Goal: Information Seeking & Learning: Learn about a topic

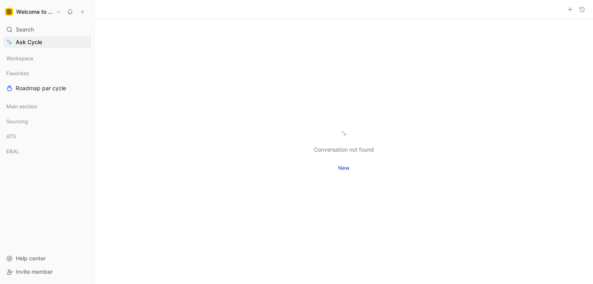
click at [341, 166] on button "New" at bounding box center [344, 167] width 18 height 11
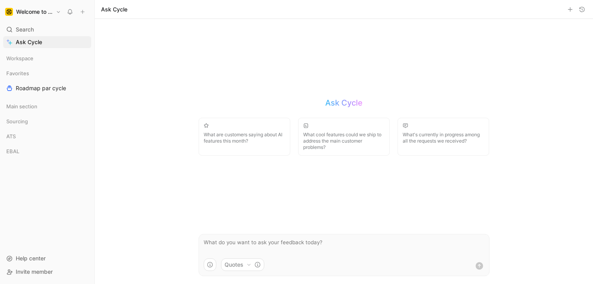
click at [251, 240] on textarea at bounding box center [344, 246] width 290 height 24
type textarea "Could you make a digest of top last feedback receive for the ATS product?"
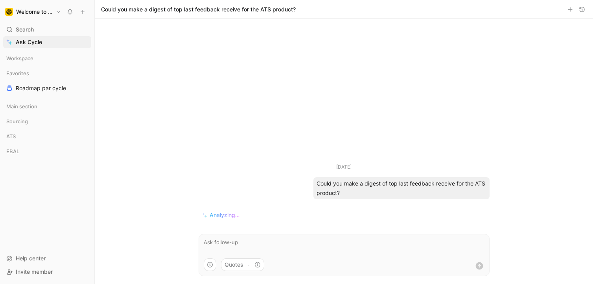
click at [251, 266] on icon "button" at bounding box center [249, 264] width 5 height 5
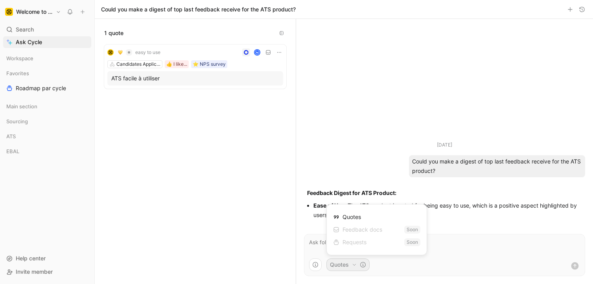
click at [355, 217] on div "Quotes" at bounding box center [347, 216] width 28 height 9
click at [341, 217] on div "Quotes" at bounding box center [347, 216] width 28 height 9
click at [322, 249] on html "Welcome to the Jungle Search ⌘ K Ask Cycle Workspace Favorites Roadmap par cycl…" at bounding box center [296, 142] width 593 height 284
click at [322, 249] on textarea at bounding box center [444, 246] width 280 height 24
click at [341, 263] on button "Quotes" at bounding box center [347, 264] width 43 height 13
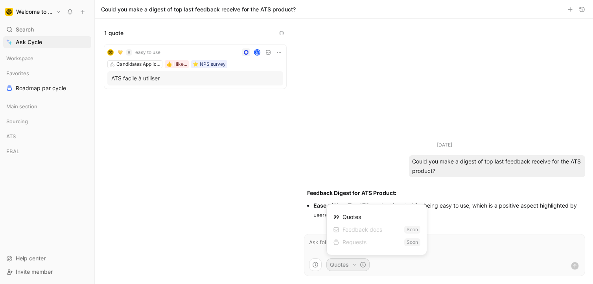
click at [357, 230] on div "Feedback docs" at bounding box center [357, 229] width 49 height 9
click at [351, 246] on div "Requests" at bounding box center [349, 241] width 33 height 9
click at [454, 249] on html "Welcome to the Jungle Search ⌘ K Ask Cycle Workspace Favorites Roadmap par cycl…" at bounding box center [296, 142] width 593 height 284
click at [454, 249] on textarea at bounding box center [444, 246] width 280 height 24
click at [364, 241] on textarea at bounding box center [444, 246] width 280 height 24
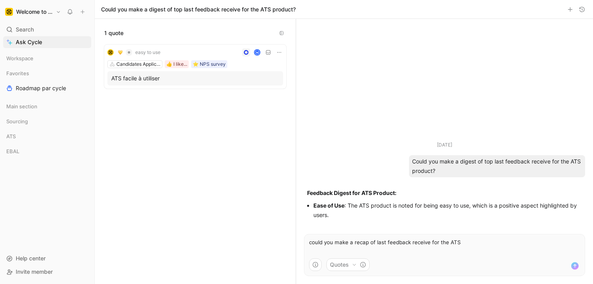
type textarea "could you make a recap of last feedback receive for the ATS?"
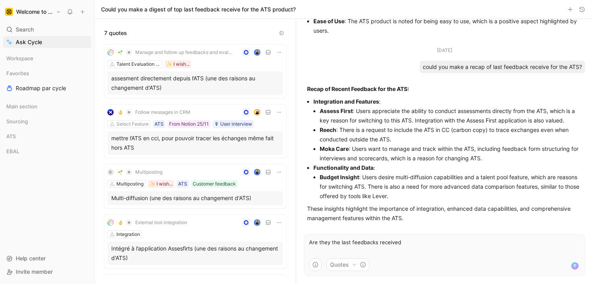
type textarea "Are they the last feedbacks received?"
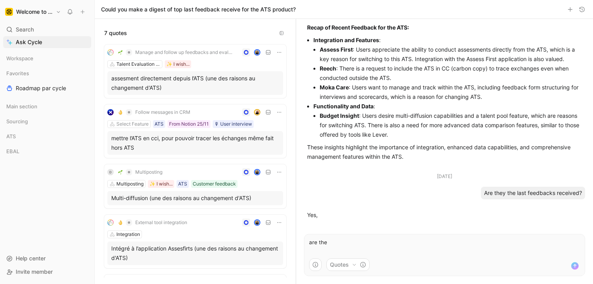
scroll to position [120, 0]
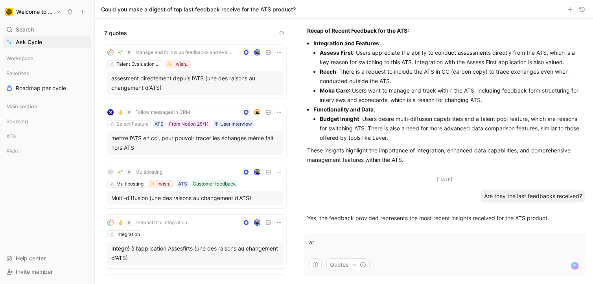
type textarea "a"
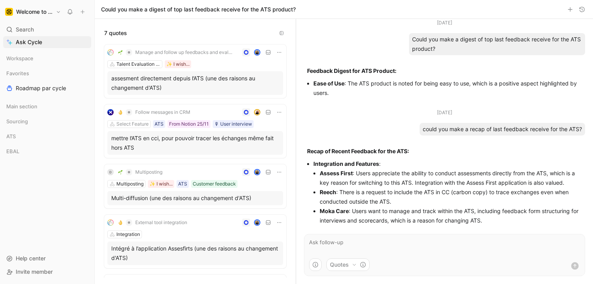
scroll to position [123, 0]
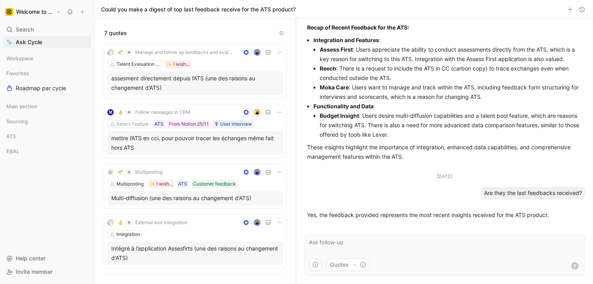
click at [369, 263] on button "Quotes" at bounding box center [347, 264] width 43 height 13
click at [339, 177] on html "Welcome to the Jungle Search ⌘ K Ask Cycle Workspace Favorites Roadmap par cycl…" at bounding box center [296, 142] width 593 height 284
click at [206, 61] on div "Talent Evaluation - ATS ✨ I wish..." at bounding box center [195, 64] width 176 height 8
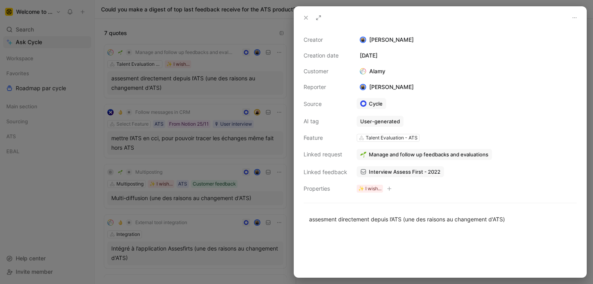
click at [188, 146] on div at bounding box center [296, 142] width 593 height 284
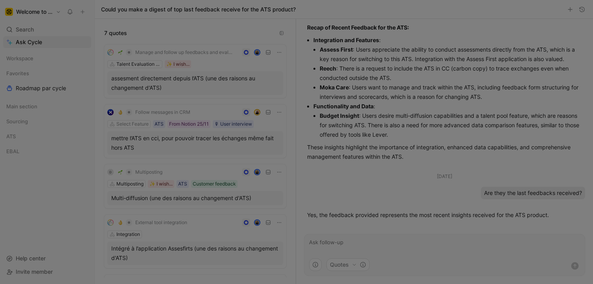
click at [198, 145] on div "mettre l’ATS en cci, pour pouvoir tracer les échanges même fait hors ATS" at bounding box center [195, 142] width 168 height 19
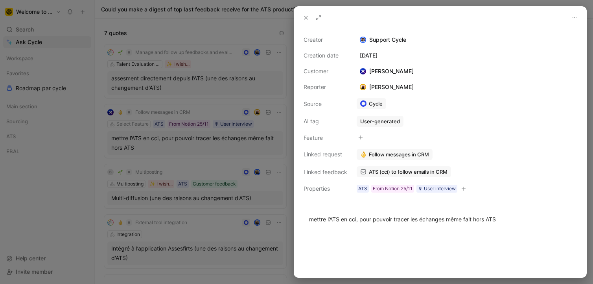
click at [203, 189] on div at bounding box center [296, 142] width 593 height 284
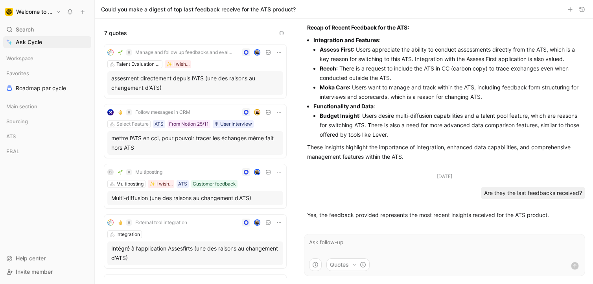
click at [201, 192] on div "Multi-diffusion (une des raisons au changement d'ATS)" at bounding box center [195, 198] width 176 height 14
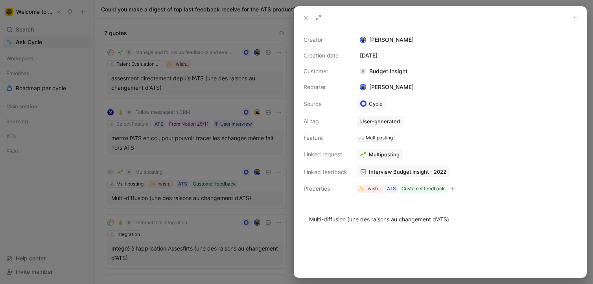
click at [196, 247] on div at bounding box center [296, 142] width 593 height 284
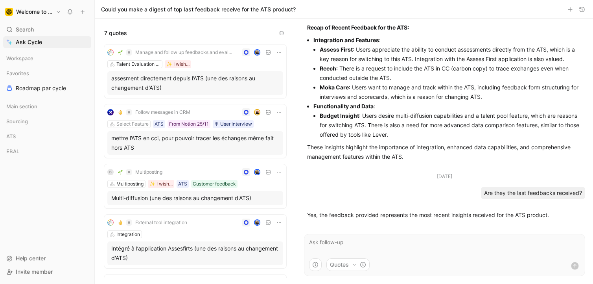
click at [187, 250] on div "Intégré à l’application Assesfirts (une des raisons au changement d'ATS)" at bounding box center [195, 252] width 168 height 19
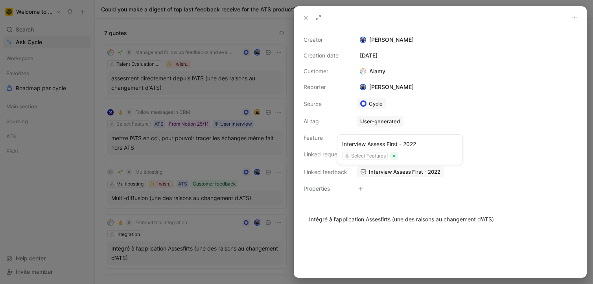
click at [376, 173] on span "Interview Assess First - 2022" at bounding box center [405, 171] width 72 height 7
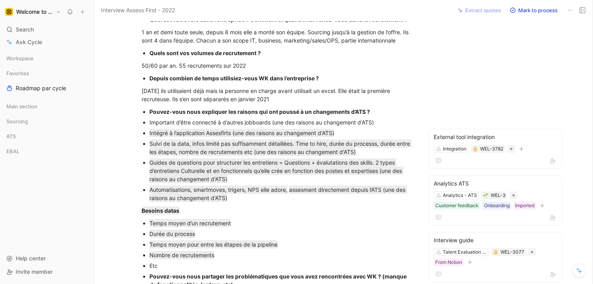
scroll to position [179, 0]
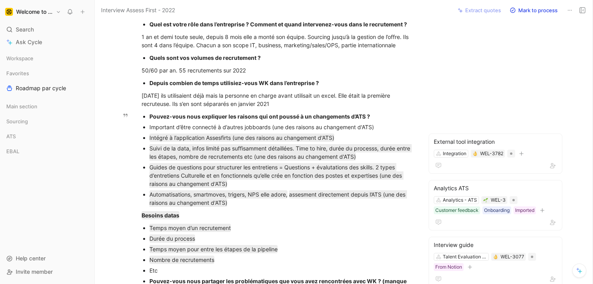
click at [273, 205] on div "Automatisations, smartmoves, trigers, NPS elle adore, assesment directement dep…" at bounding box center [281, 198] width 264 height 17
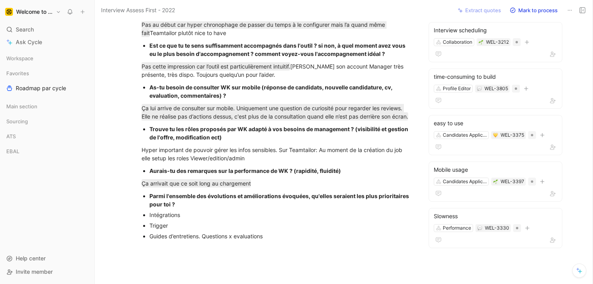
scroll to position [1197, 0]
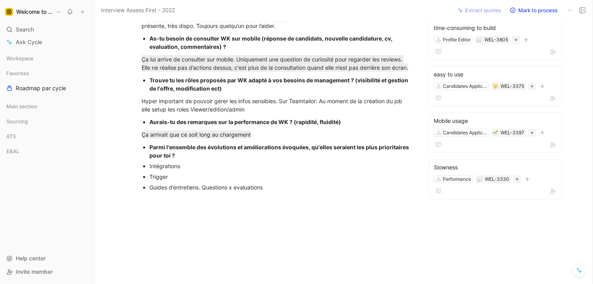
click at [27, 129] on div "Sourcing" at bounding box center [47, 122] width 88 height 15
click at [9, 137] on span "ATS" at bounding box center [10, 136] width 9 height 8
click at [26, 156] on link "VoC - ATS" at bounding box center [47, 151] width 88 height 12
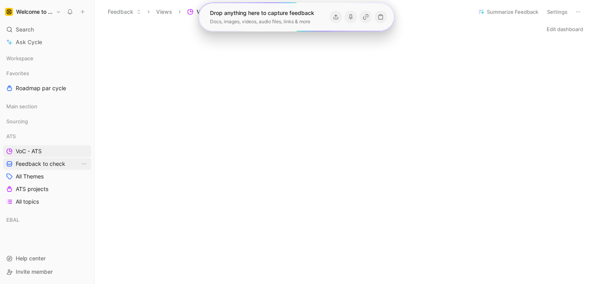
click at [31, 167] on span "Feedback to check" at bounding box center [41, 164] width 50 height 8
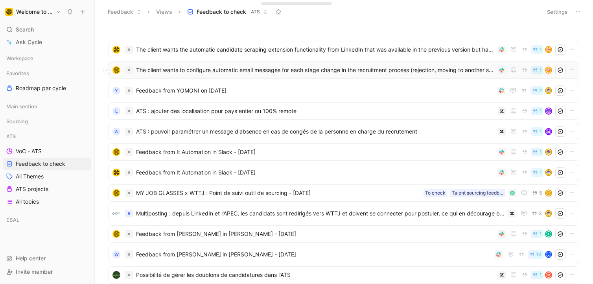
click at [209, 69] on span "The client wants to configure automatic email messages for each stage change in…" at bounding box center [315, 69] width 359 height 9
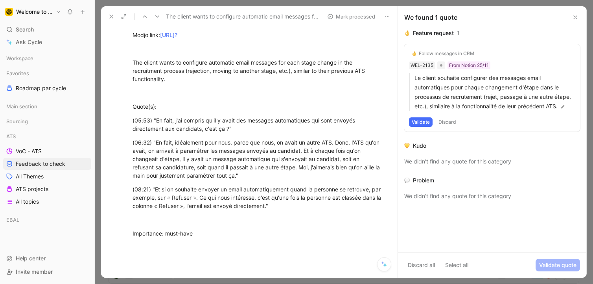
scroll to position [86, 0]
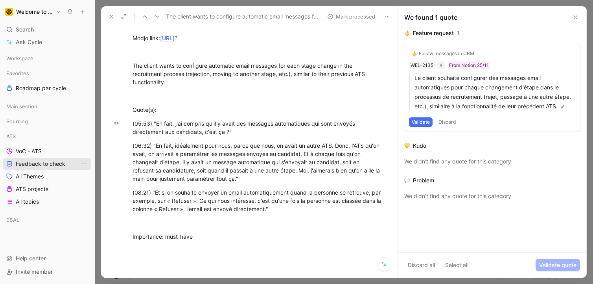
click at [37, 167] on span "Feedback to check" at bounding box center [41, 164] width 50 height 8
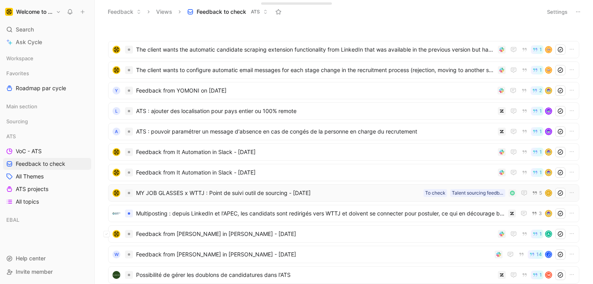
scroll to position [64, 0]
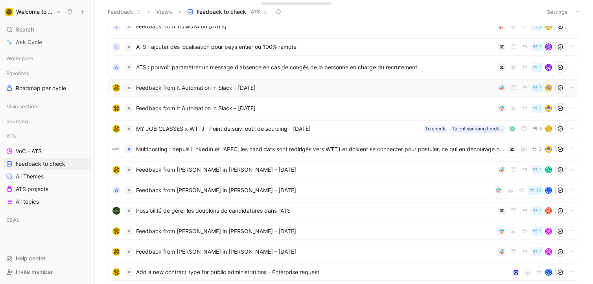
click at [243, 91] on span "Feedback from It Automation in Slack - [DATE]" at bounding box center [315, 87] width 359 height 9
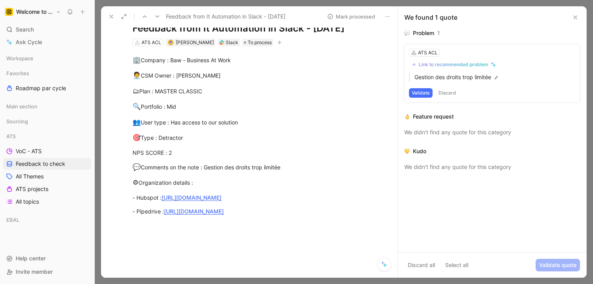
scroll to position [72, 0]
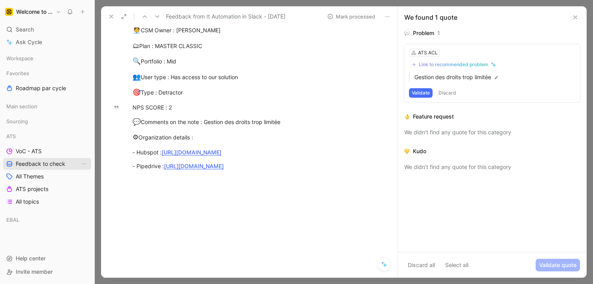
click at [52, 163] on span "Feedback to check" at bounding box center [41, 164] width 50 height 8
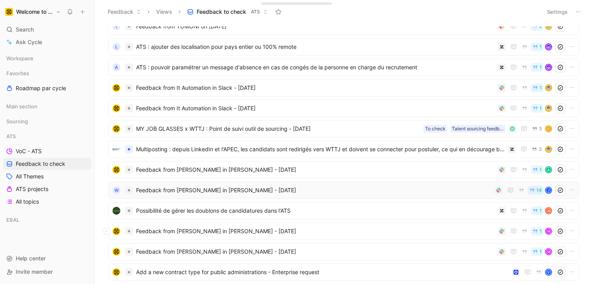
scroll to position [132, 0]
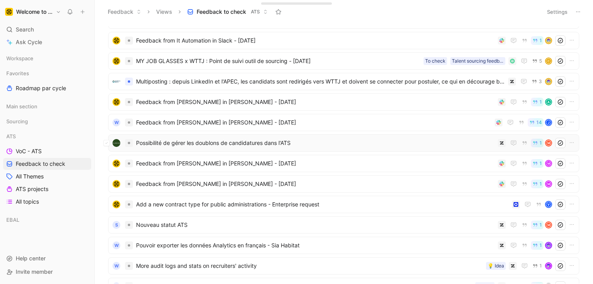
click at [225, 142] on span "Possibilité de gérer les doublons de candidatures dans l'ATS" at bounding box center [315, 142] width 359 height 9
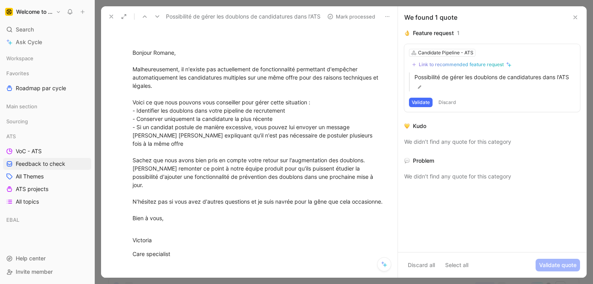
scroll to position [636, 0]
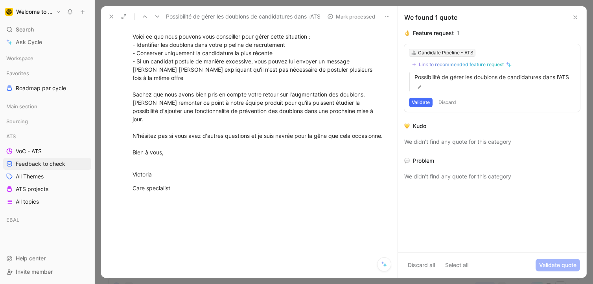
click at [428, 52] on div "Candidate Pipeline - ATS" at bounding box center [445, 53] width 55 height 8
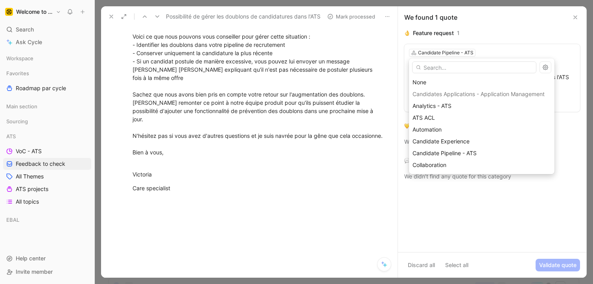
click at [469, 93] on div "Candidates Applications - Application Management" at bounding box center [482, 94] width 146 height 12
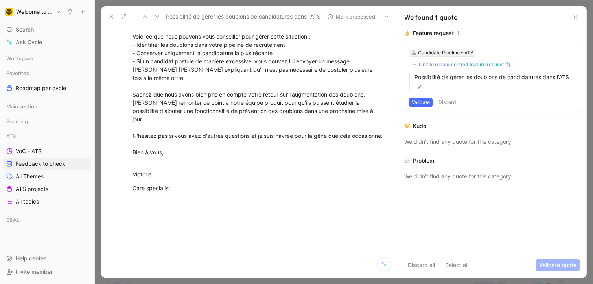
click at [463, 55] on div "Candidate Pipeline - ATS" at bounding box center [445, 53] width 55 height 8
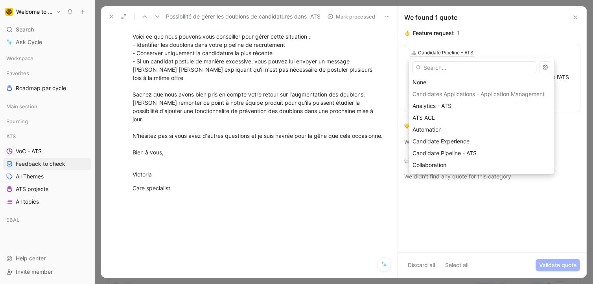
click at [464, 93] on div "Candidates Applications - Application Management" at bounding box center [482, 94] width 146 height 12
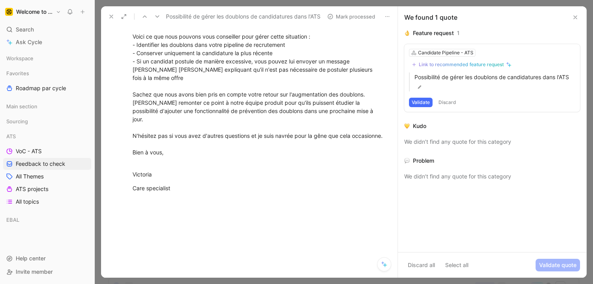
click at [421, 101] on button "Validate" at bounding box center [421, 102] width 24 height 9
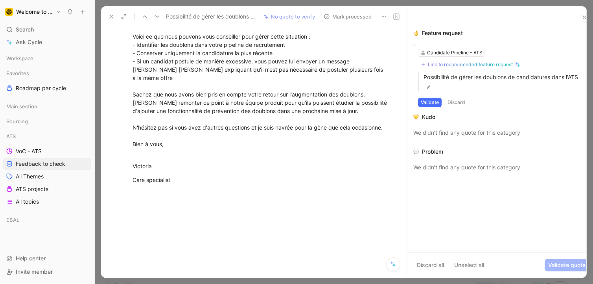
scroll to position [612, 0]
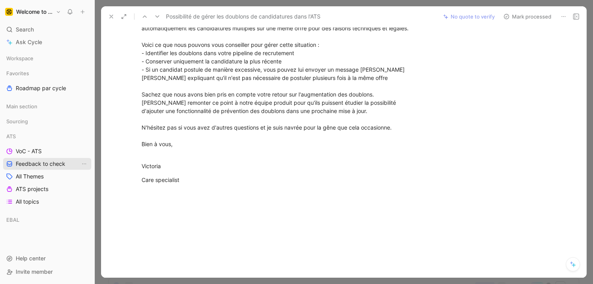
click at [51, 162] on span "Feedback to check" at bounding box center [41, 164] width 50 height 8
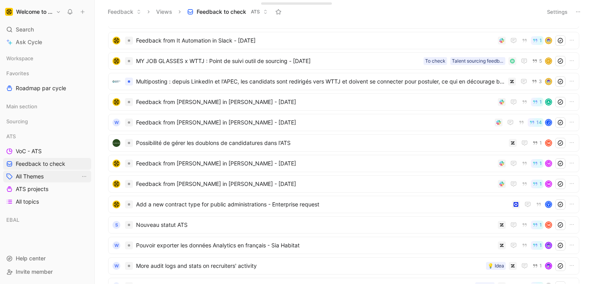
click at [40, 176] on span "All Themes" at bounding box center [30, 176] width 28 height 8
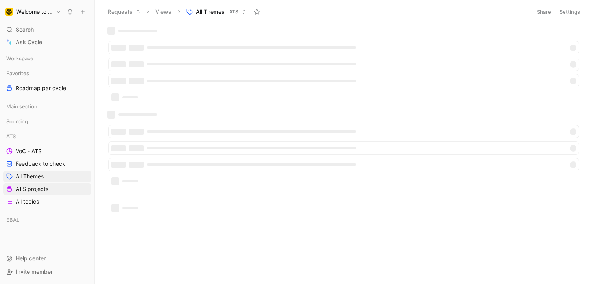
click at [41, 186] on span "ATS projects" at bounding box center [32, 189] width 33 height 8
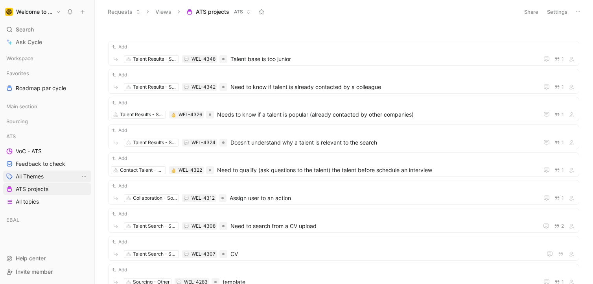
click at [31, 174] on span "All Themes" at bounding box center [30, 176] width 28 height 8
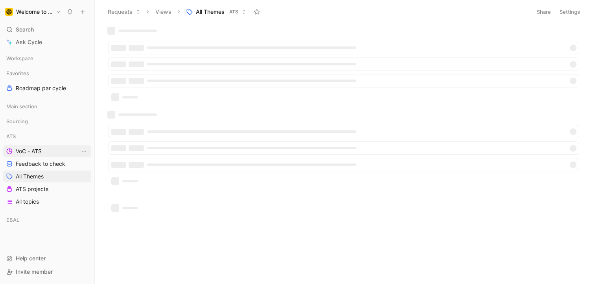
click at [38, 149] on span "VoC - ATS" at bounding box center [29, 151] width 26 height 8
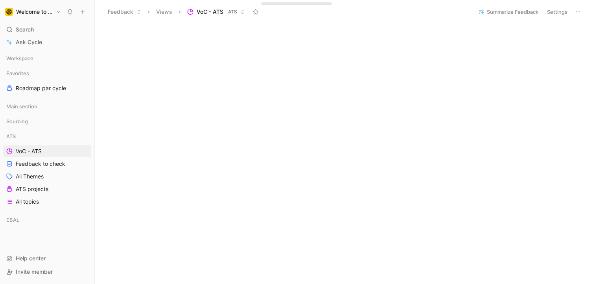
scroll to position [420, 0]
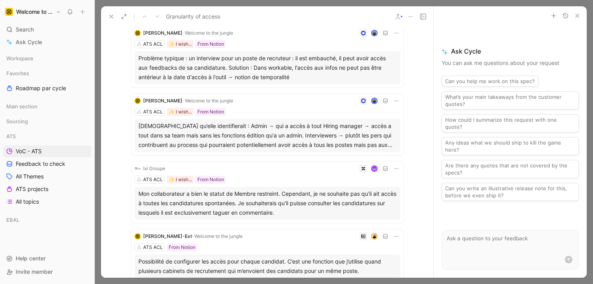
scroll to position [251, 0]
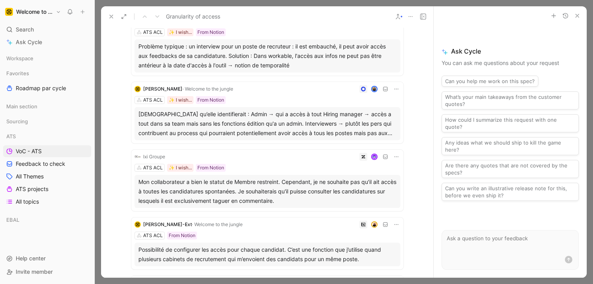
click at [233, 132] on div "[DEMOGRAPHIC_DATA] qu’elle identifierait : Admin → qui a accès à tout Hiring ma…" at bounding box center [267, 123] width 258 height 28
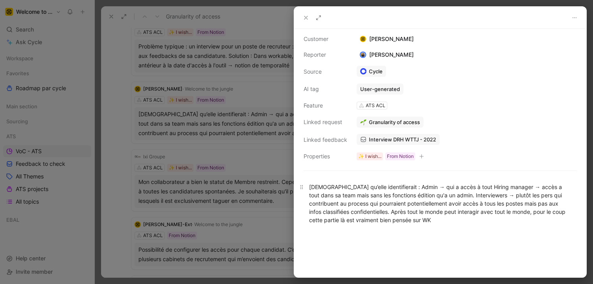
scroll to position [38, 0]
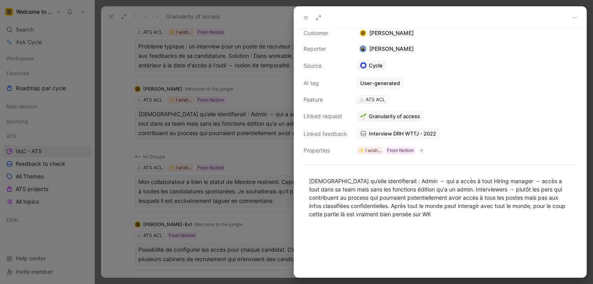
click at [234, 167] on div at bounding box center [296, 142] width 593 height 284
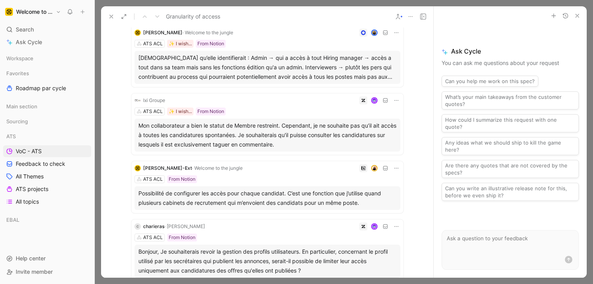
scroll to position [308, 0]
click at [248, 202] on div "Possibilité de configurer les accès pour chaque candidat. C’est une fonction qu…" at bounding box center [267, 197] width 258 height 19
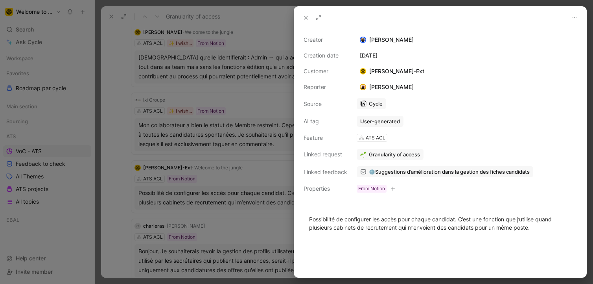
click at [248, 205] on div at bounding box center [296, 142] width 593 height 284
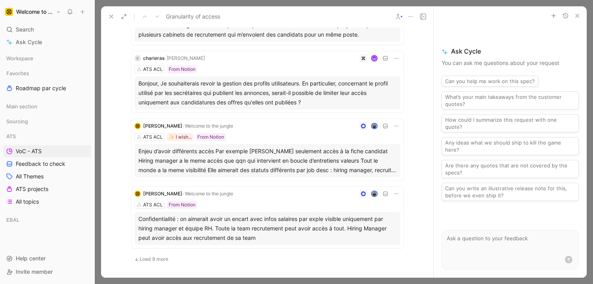
scroll to position [476, 0]
click at [278, 166] on div "Enjeu d’avoir différents accès Par exemple [PERSON_NAME] seulement accès à la f…" at bounding box center [267, 160] width 258 height 28
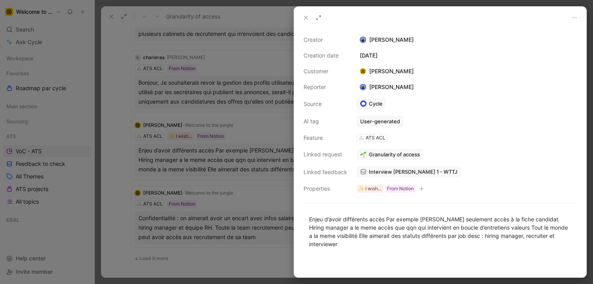
click at [269, 196] on div at bounding box center [296, 142] width 593 height 284
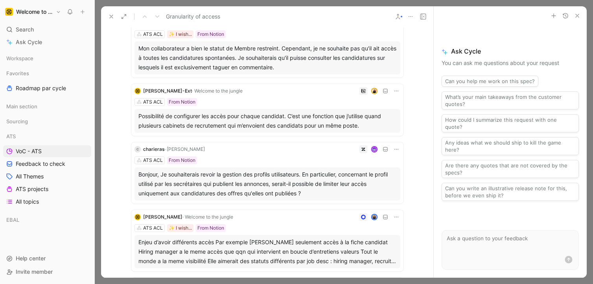
scroll to position [385, 0]
click at [484, 144] on button "Any ideas what we should ship to kill the game here?" at bounding box center [510, 146] width 137 height 18
click at [490, 247] on textarea "Any ideas what we should ship to kill the game here?" at bounding box center [510, 242] width 136 height 24
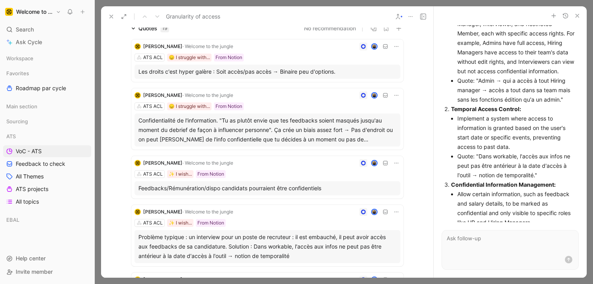
scroll to position [62, 0]
click at [245, 131] on div "Confidentialité de l'information. "Tu as plutôt envie que tes feedbacks soient …" at bounding box center [267, 129] width 258 height 28
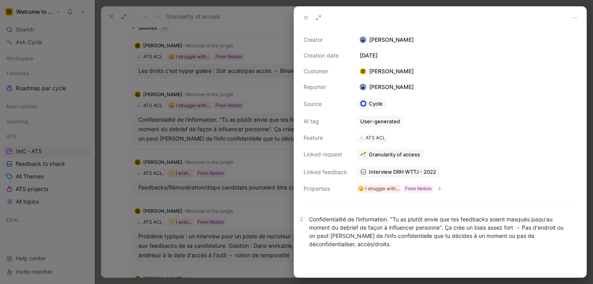
drag, startPoint x: 346, startPoint y: 243, endPoint x: 309, endPoint y: 217, distance: 45.3
click at [309, 217] on p "Confidentialité de l'information. "Tu as plutôt envie que tes feedbacks soient …" at bounding box center [440, 231] width 292 height 38
copy div "Confidentialité de l'information. "Tu as plutôt envie que tes feedbacks soient …"
click at [209, 186] on div at bounding box center [296, 142] width 593 height 284
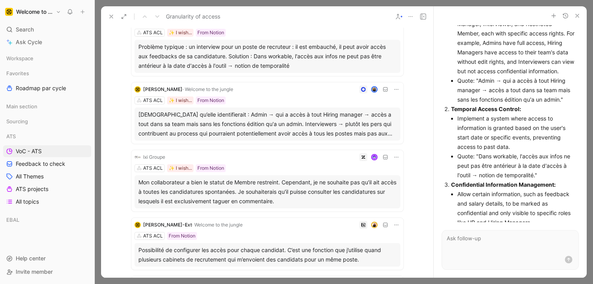
scroll to position [276, 0]
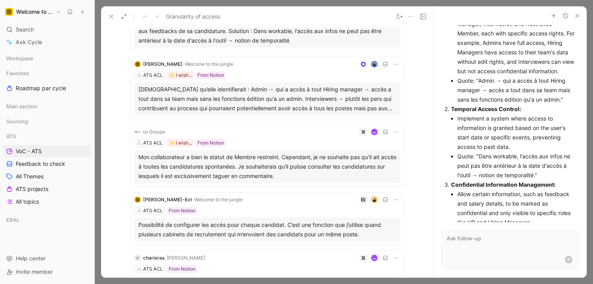
click at [263, 168] on div "Mon collaborateur a bien le statut de Membre restreint. Cependant, je ne souhai…" at bounding box center [267, 166] width 258 height 28
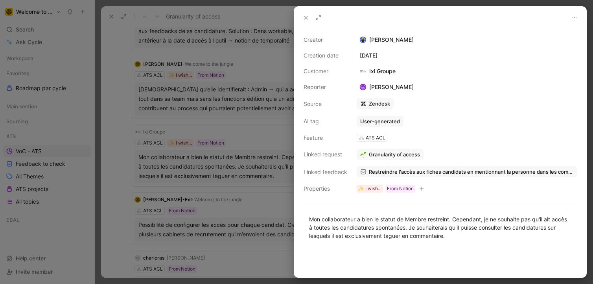
drag, startPoint x: 343, startPoint y: 218, endPoint x: 292, endPoint y: 200, distance: 53.5
click at [292, 200] on div "Creator [PERSON_NAME] Creation date [DATE] Customer Ixi Groupe Reporter [PERSON…" at bounding box center [296, 142] width 593 height 284
copy div "Mon collaborateur a bien le statut de Membre restreint. Cependant, je ne souhai…"
click at [164, 167] on div at bounding box center [296, 142] width 593 height 284
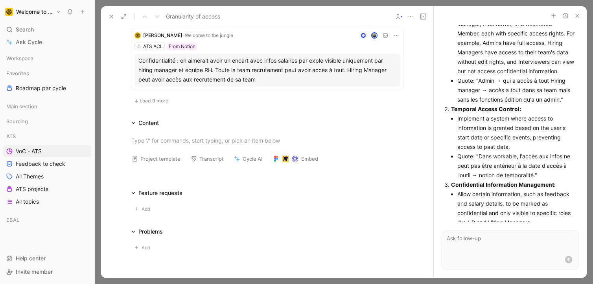
scroll to position [642, 0]
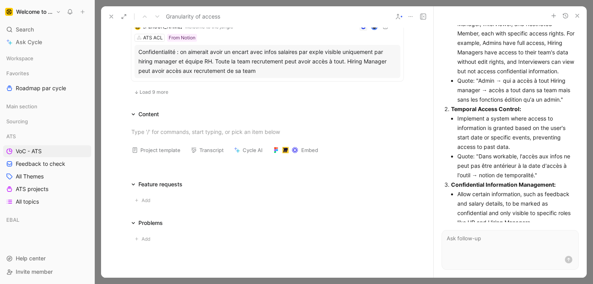
click at [156, 91] on span "Load 9 more" at bounding box center [154, 92] width 29 height 6
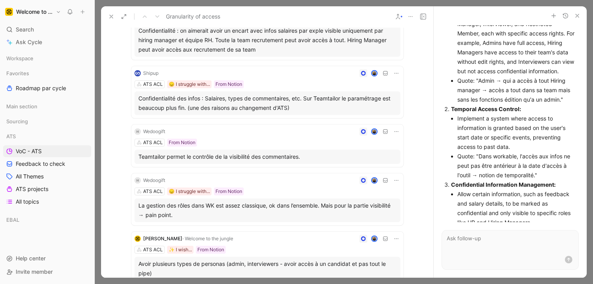
scroll to position [664, 0]
click at [262, 102] on div "Confidentialité des infos : Salaires, types de commentaires, etc. Sur Teamtailo…" at bounding box center [267, 102] width 258 height 19
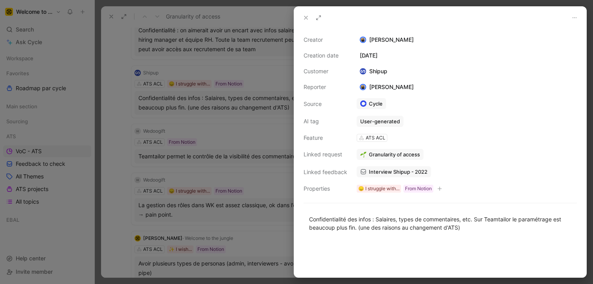
drag, startPoint x: 468, startPoint y: 228, endPoint x: 310, endPoint y: 209, distance: 159.2
click at [310, 209] on div "Confidentialité des infos : Salaires, types de commentaires, etc. Sur Teamtailo…" at bounding box center [440, 223] width 292 height 34
copy div "Confidentialité des infos : Salaires, types de commentaires, etc. Sur Teamtailo…"
click at [215, 193] on div at bounding box center [296, 142] width 593 height 284
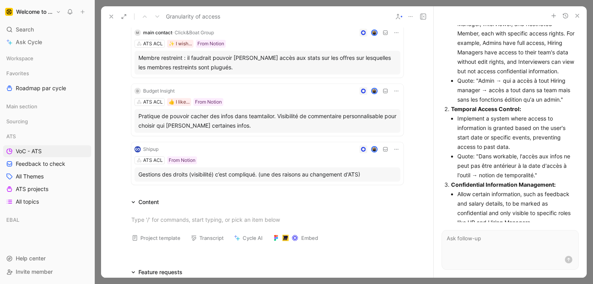
scroll to position [29, 0]
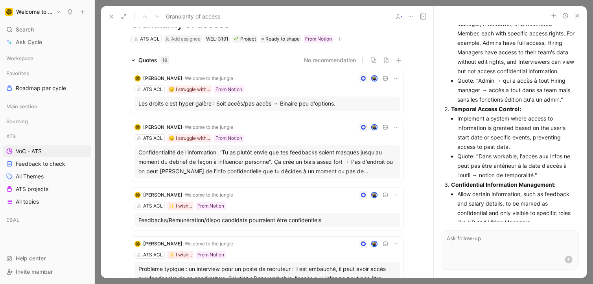
click at [240, 160] on div "Confidentialité de l'information. "Tu as plutôt envie que tes feedbacks soient …" at bounding box center [267, 161] width 258 height 28
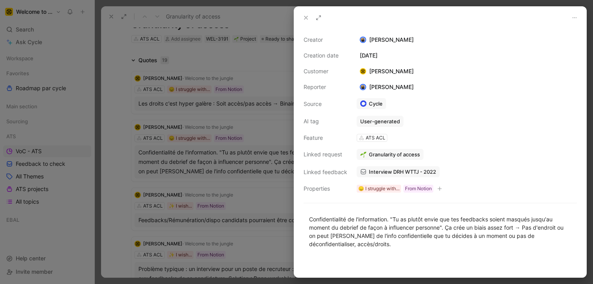
click at [371, 172] on span "Interview DRH WTTJ - 2022" at bounding box center [402, 171] width 67 height 7
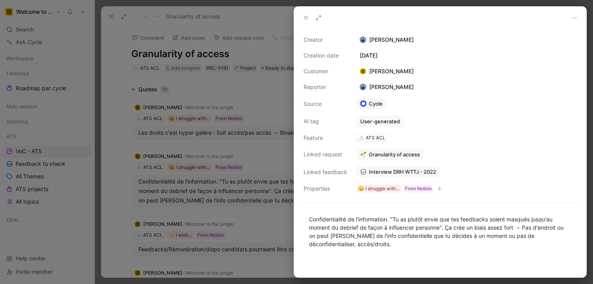
click at [204, 190] on div at bounding box center [296, 142] width 593 height 284
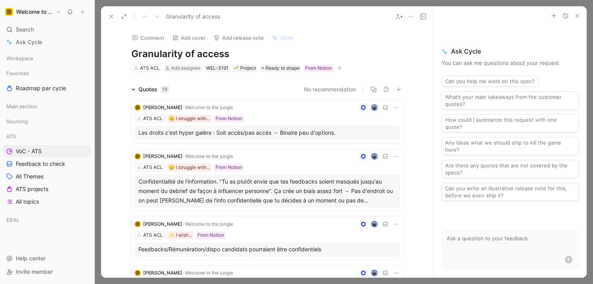
click at [111, 17] on icon at bounding box center [111, 16] width 6 height 6
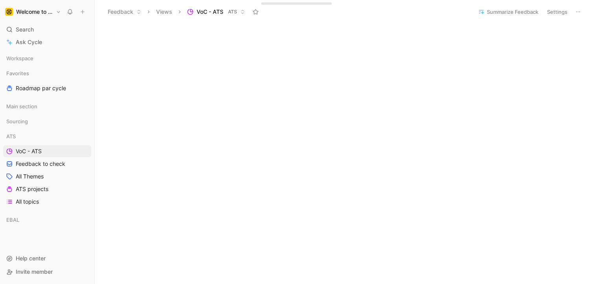
scroll to position [452, 0]
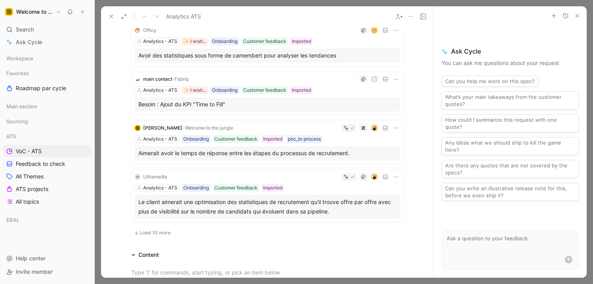
scroll to position [470, 0]
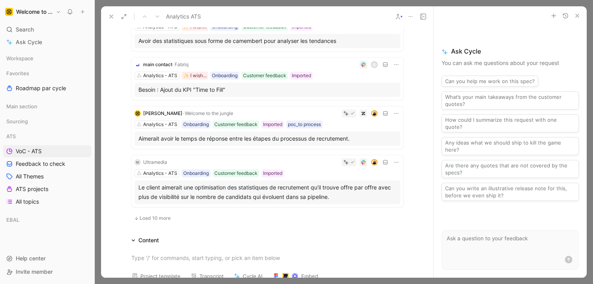
click at [240, 143] on div "Aimerait avoir le temps de réponse entre les étapes du processus de recrutement." at bounding box center [267, 138] width 258 height 9
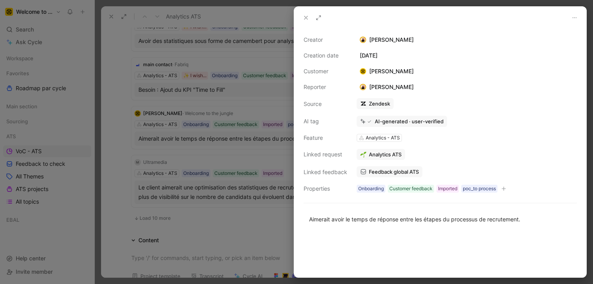
click at [240, 143] on div at bounding box center [296, 142] width 593 height 284
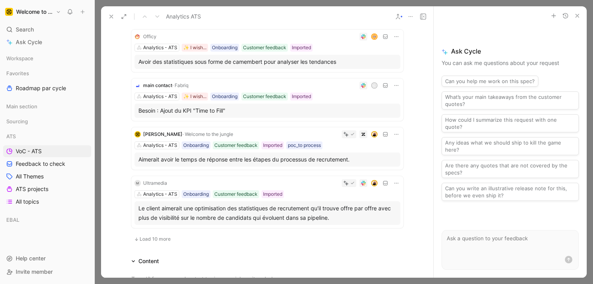
scroll to position [325, 0]
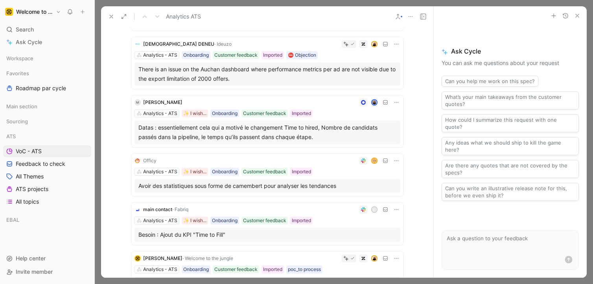
click at [248, 131] on div "Datas : essentiellement cela qui a motivé le changement Time to hired, Nombre d…" at bounding box center [267, 132] width 258 height 19
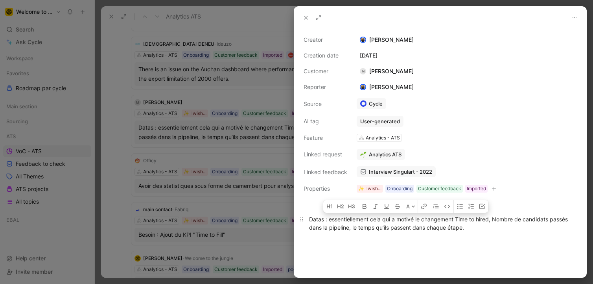
drag, startPoint x: 494, startPoint y: 227, endPoint x: 328, endPoint y: 221, distance: 165.7
click at [328, 221] on div "Datas : essentiellement cela qui a motivé le changement Time to hired, Nombre d…" at bounding box center [440, 223] width 262 height 17
copy div "essentiellement cela qui a motivé le changement Time to hired, Nombre de candid…"
click at [385, 170] on span "Interview Singulart - 2022" at bounding box center [400, 171] width 63 height 7
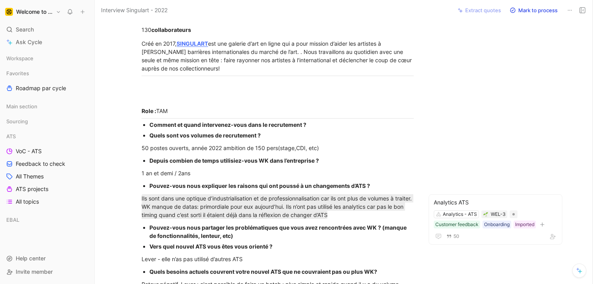
scroll to position [66, 0]
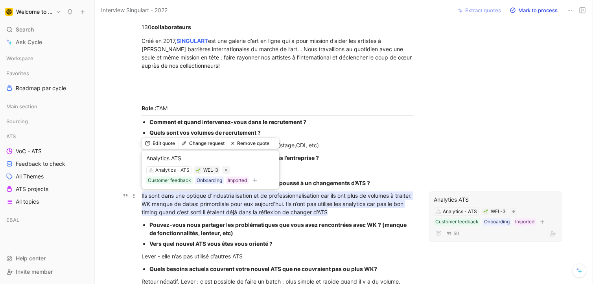
click at [285, 206] on mark "Ils sont dans une optique d’industrialisation et de professionnalisation car il…" at bounding box center [278, 203] width 272 height 25
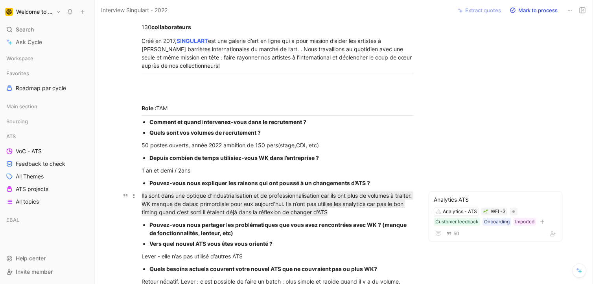
click at [352, 212] on div "Ils sont dans une optique d’industrialisation et de professionnalisation car il…" at bounding box center [278, 203] width 272 height 25
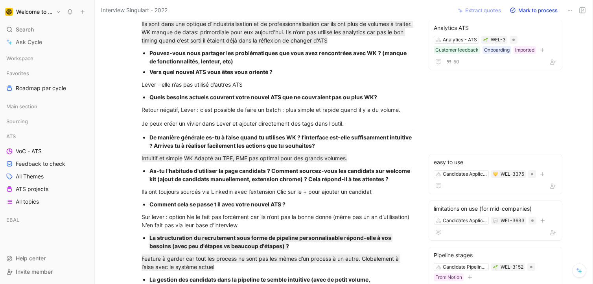
scroll to position [890, 0]
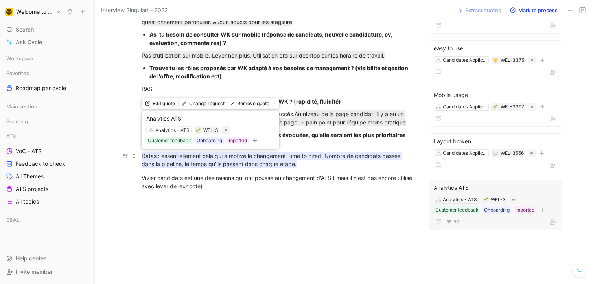
click at [286, 164] on mark "Datas : essentiellement cela qui a motivé le changement Time to hired, Nombre d…" at bounding box center [272, 159] width 260 height 17
drag, startPoint x: 303, startPoint y: 164, endPoint x: 161, endPoint y: 157, distance: 142.2
click at [161, 157] on div "Datas : essentiellement cela qui a motivé le changement Time to hired, Nombre d…" at bounding box center [278, 159] width 272 height 17
copy mark "essentiellement cela qui a motivé le changement Time to hired, Nombre de candid…"
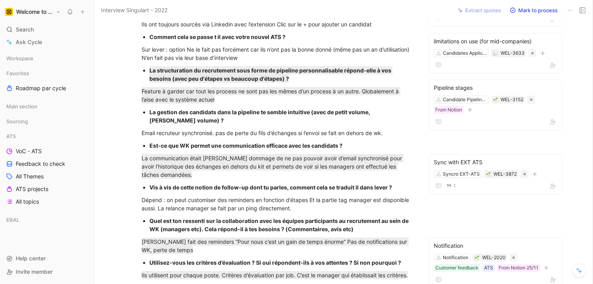
click at [186, 116] on div "La gestion des candidats dans la pipeline te semble intuitive (avec de petit vo…" at bounding box center [281, 116] width 264 height 17
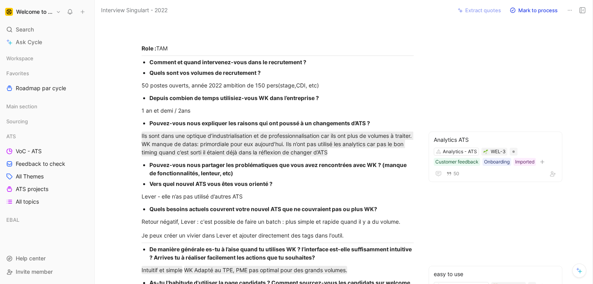
scroll to position [125, 0]
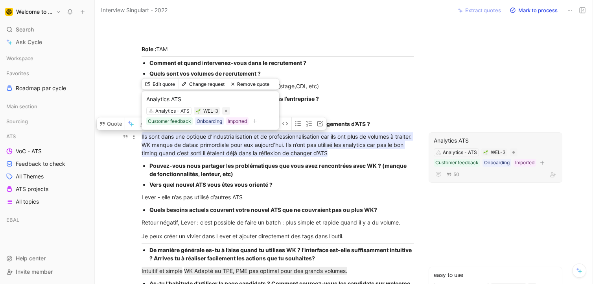
drag, startPoint x: 162, startPoint y: 136, endPoint x: 217, endPoint y: 144, distance: 55.6
click at [217, 144] on mark "Ils sont dans une optique d’industrialisation et de professionnalisation car il…" at bounding box center [278, 144] width 272 height 25
copy mark "dans une optique d’industrialisation et de professionnalisation car ils ont plu…"
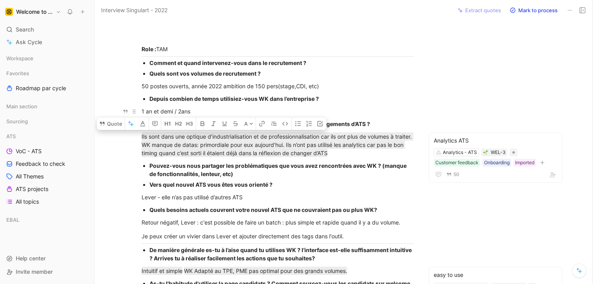
scroll to position [0, 0]
